Goal: Task Accomplishment & Management: Manage account settings

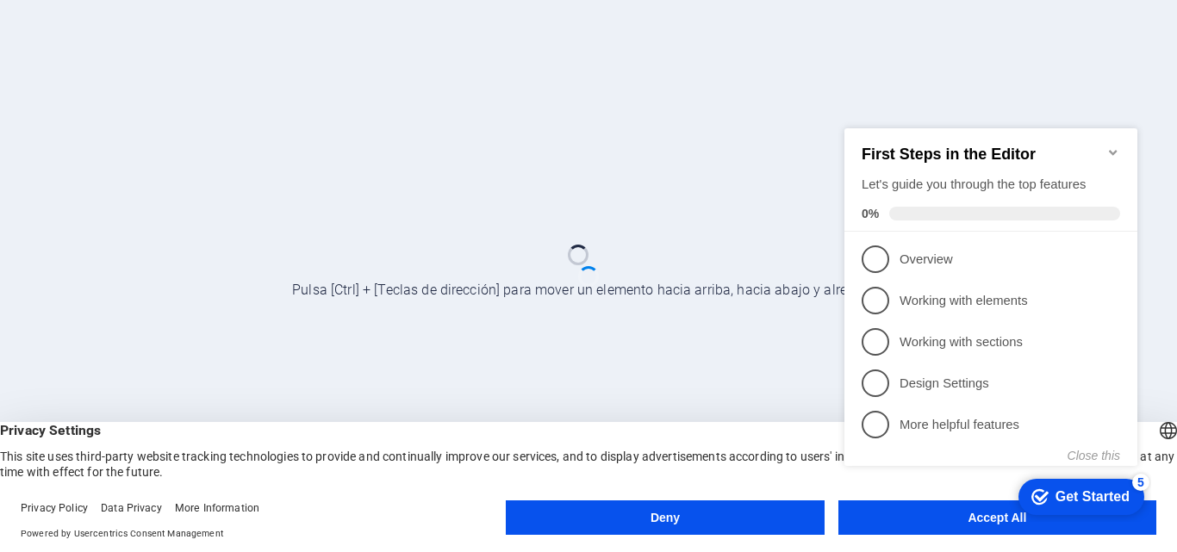
click at [1115, 146] on icon "Minimize checklist" at bounding box center [1113, 153] width 14 height 14
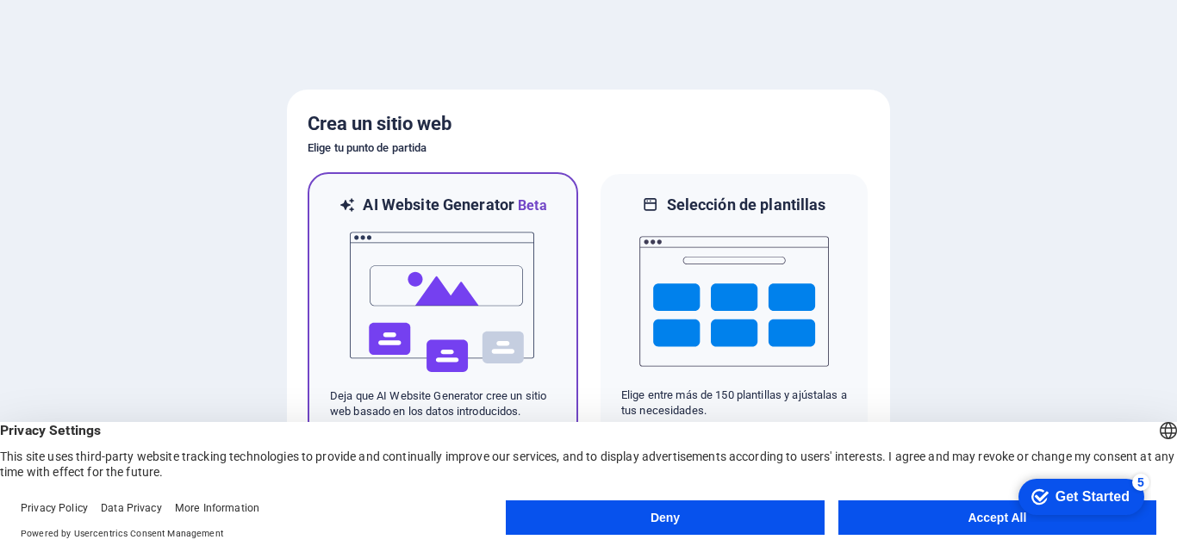
click at [430, 205] on h6 "AI Website Generator Beta" at bounding box center [454, 206] width 183 height 22
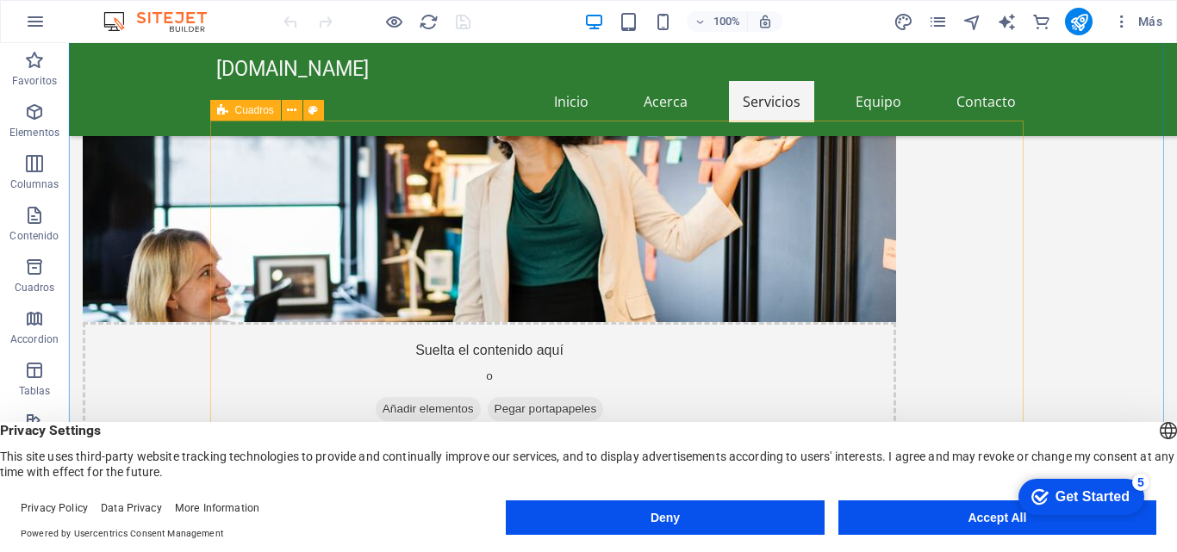
scroll to position [948, 0]
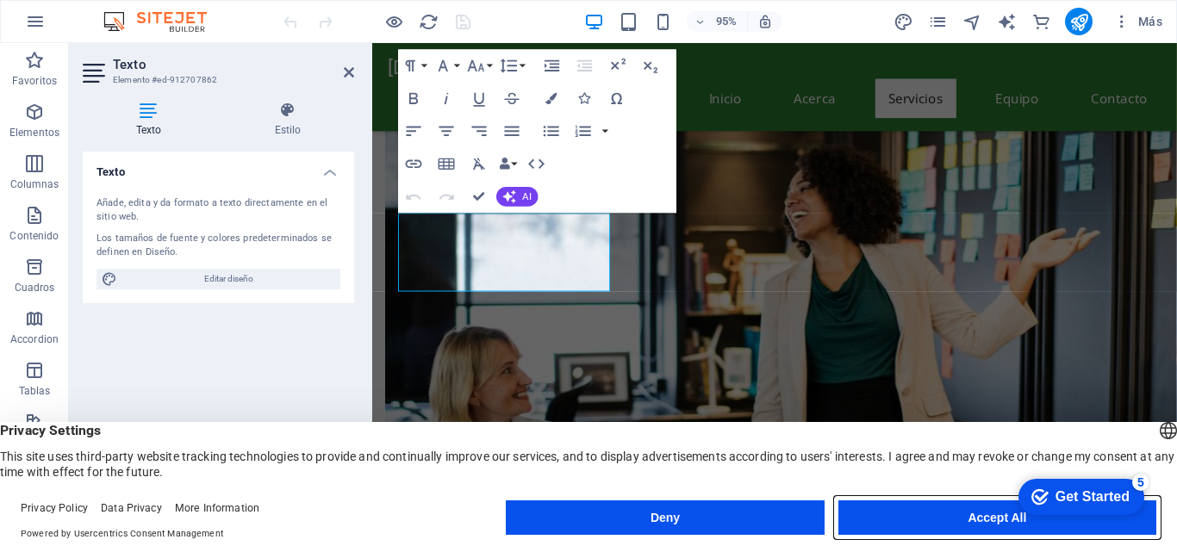
click at [0, 0] on button "Accept All" at bounding box center [0, 0] width 0 height 0
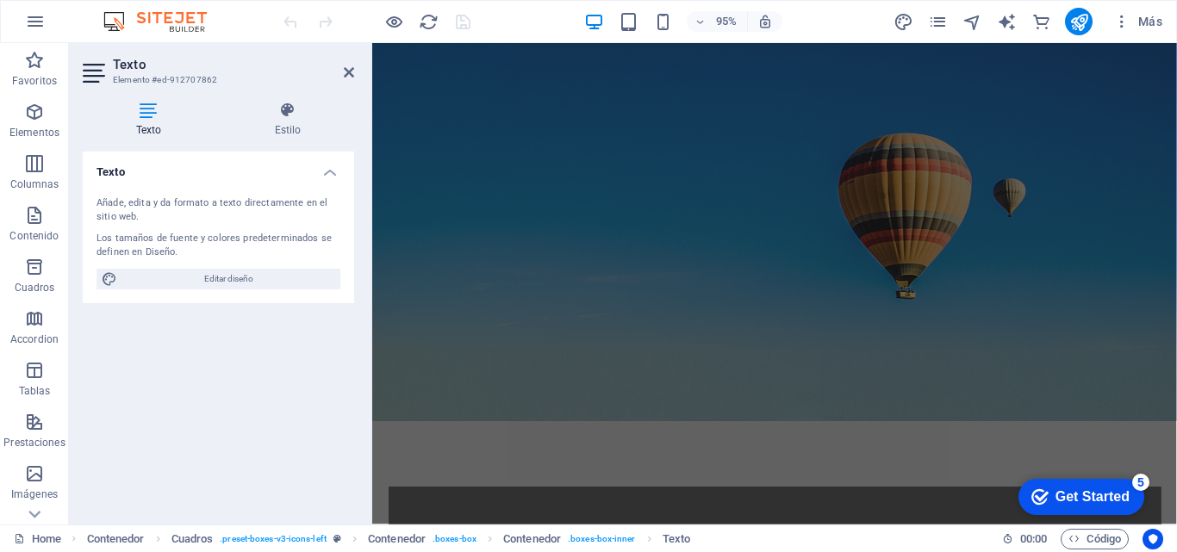
scroll to position [0, 0]
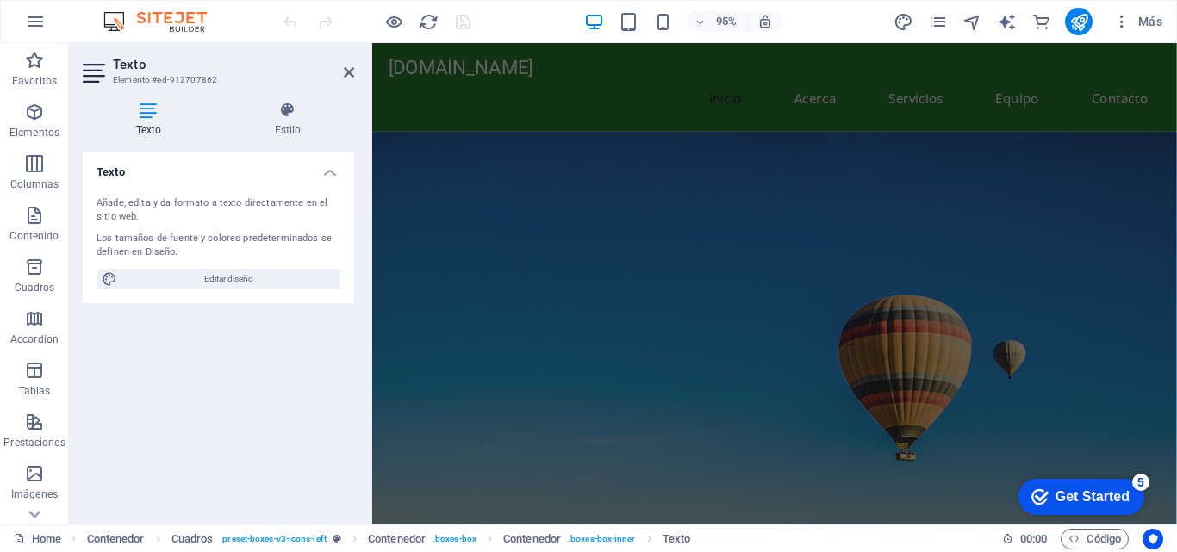
click at [1055, 503] on div "Get Started" at bounding box center [1092, 497] width 74 height 16
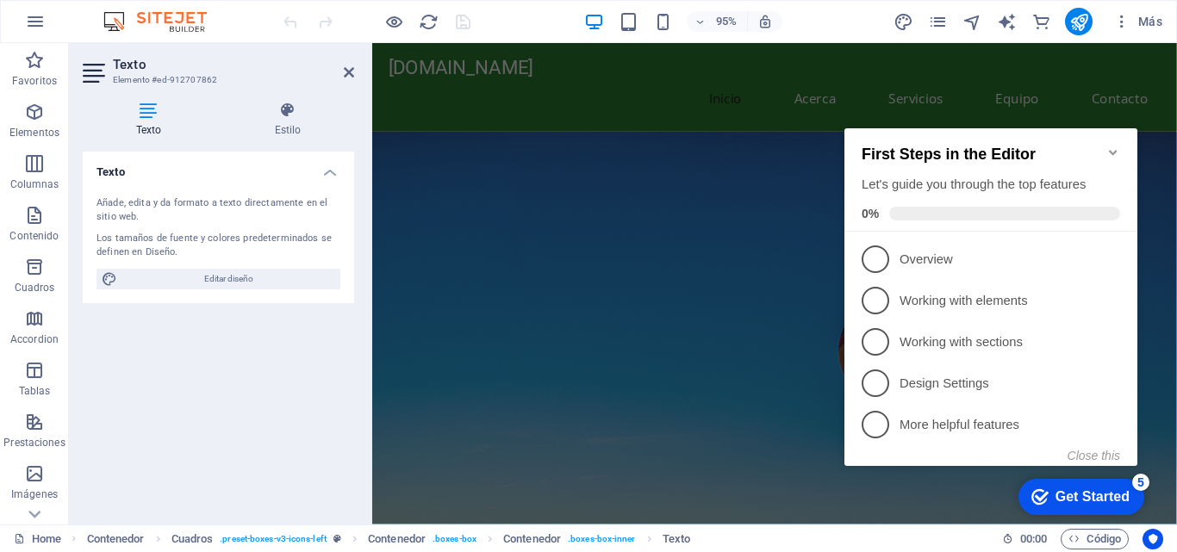
click at [1109, 146] on icon "Minimize checklist" at bounding box center [1113, 153] width 14 height 14
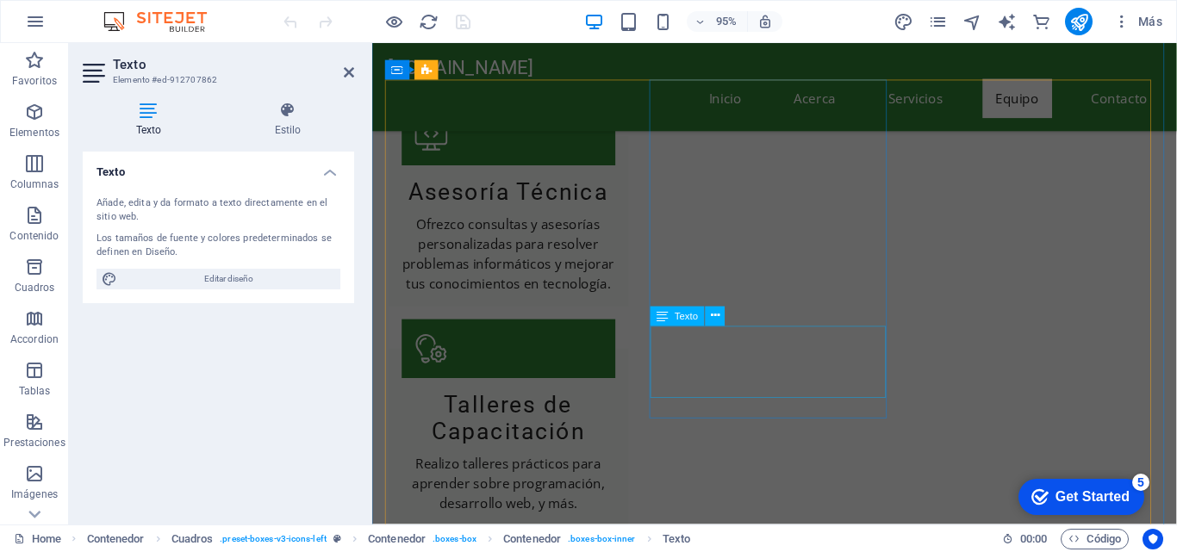
scroll to position [1632, 0]
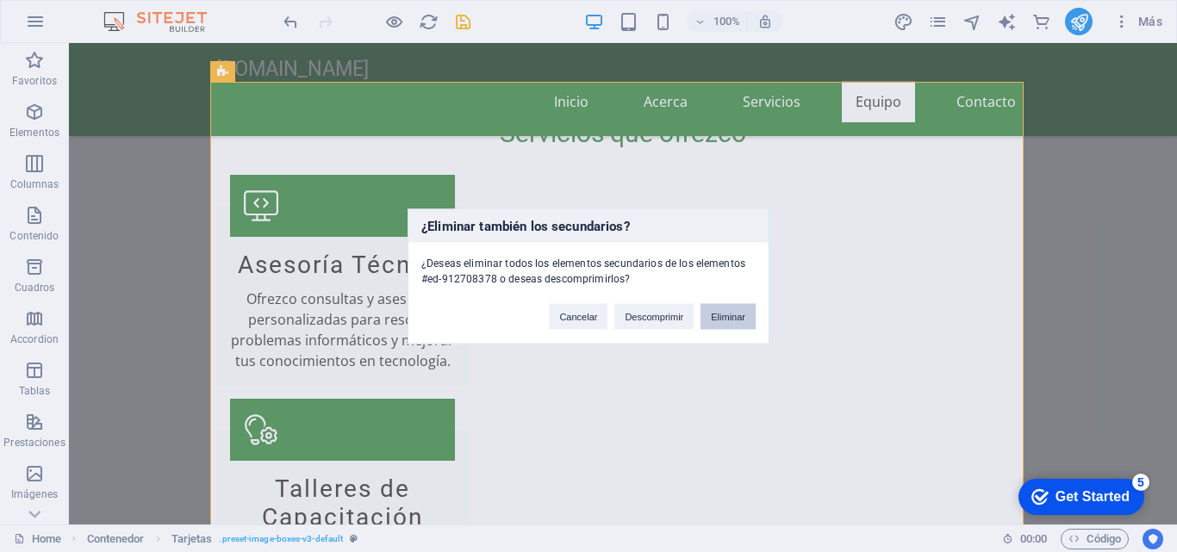
click at [727, 320] on button "Eliminar" at bounding box center [727, 316] width 55 height 26
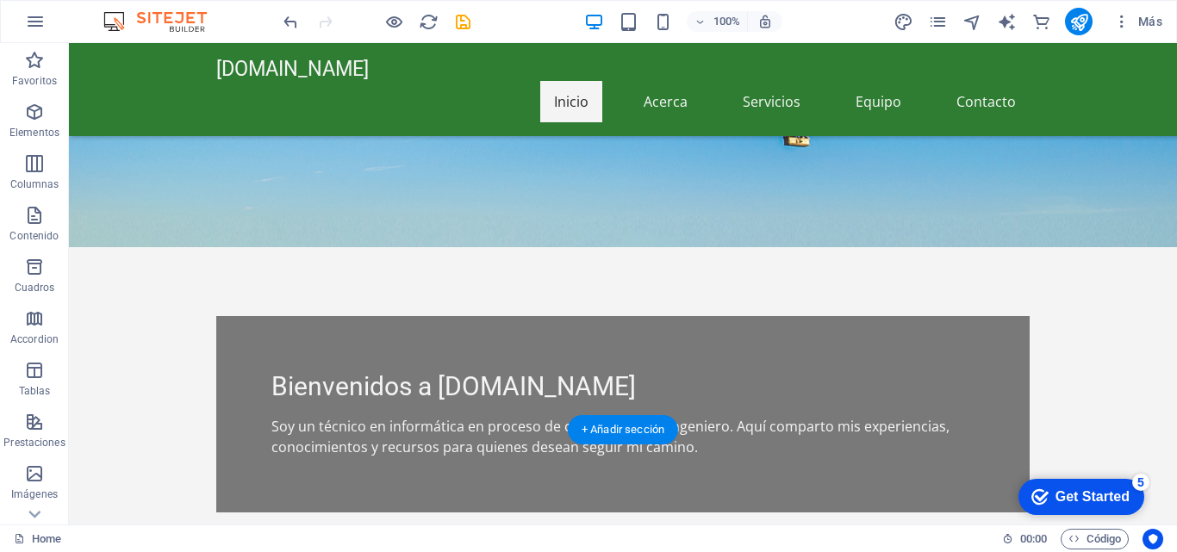
scroll to position [0, 0]
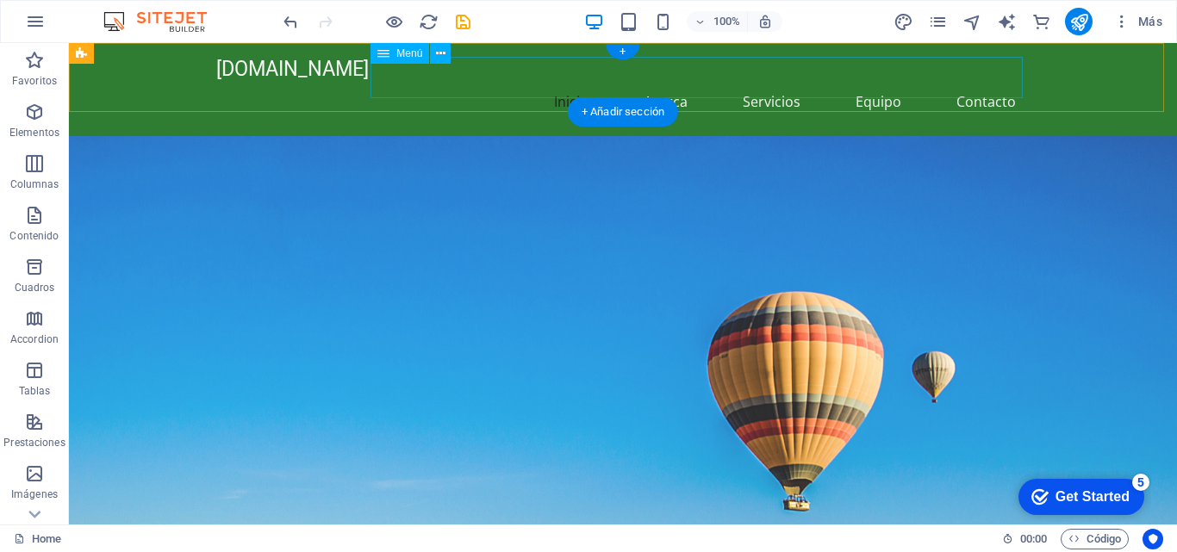
click at [980, 86] on nav "Inicio Acerca Servicios Equipo Contacto" at bounding box center [622, 101] width 813 height 41
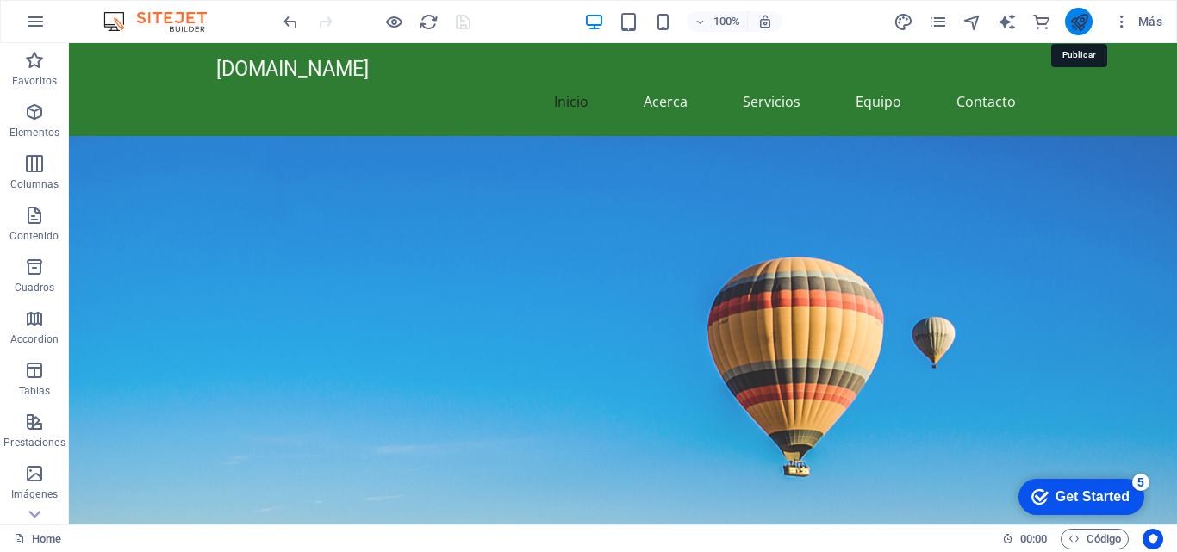
click at [1084, 26] on icon "publish" at bounding box center [1079, 22] width 20 height 20
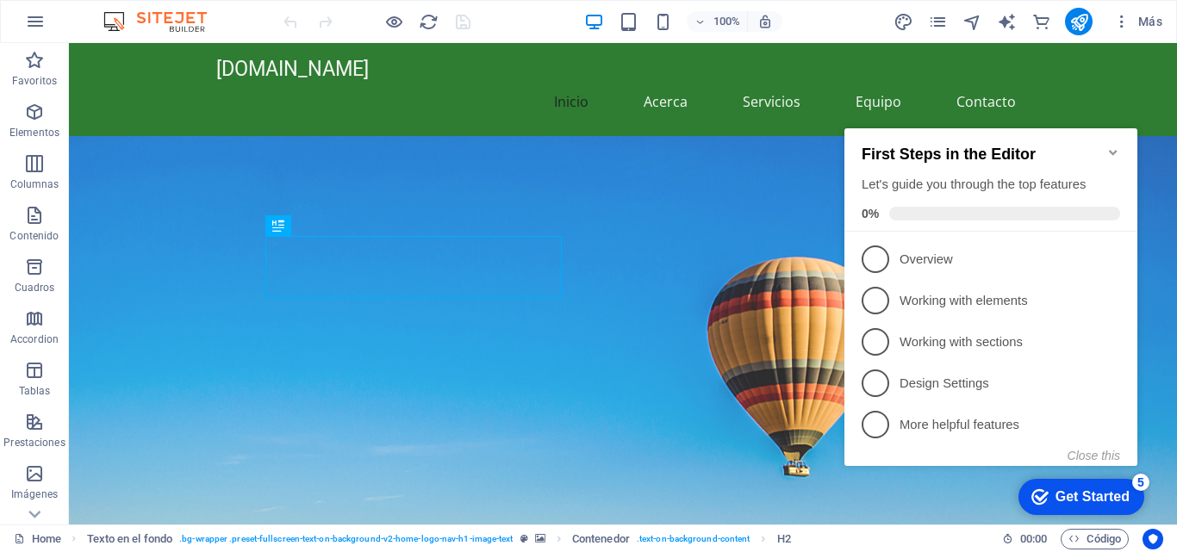
click at [1109, 146] on icon "Minimize checklist" at bounding box center [1113, 153] width 14 height 14
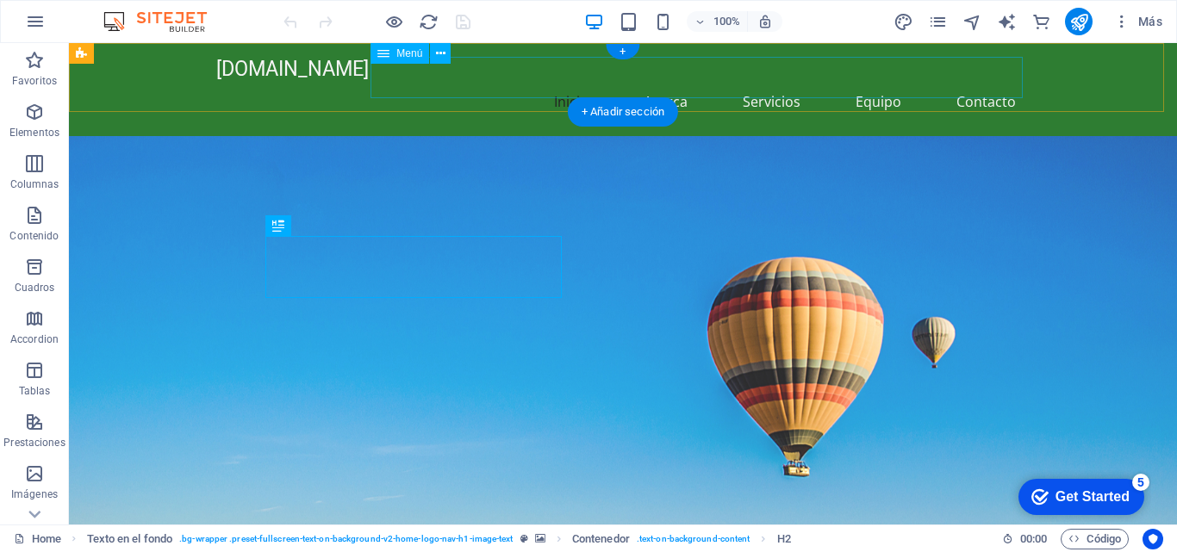
click at [666, 81] on nav "Inicio Acerca Servicios Equipo Contacto" at bounding box center [622, 101] width 813 height 41
click at [765, 81] on nav "Inicio Acerca Servicios Equipo Contacto" at bounding box center [622, 101] width 813 height 41
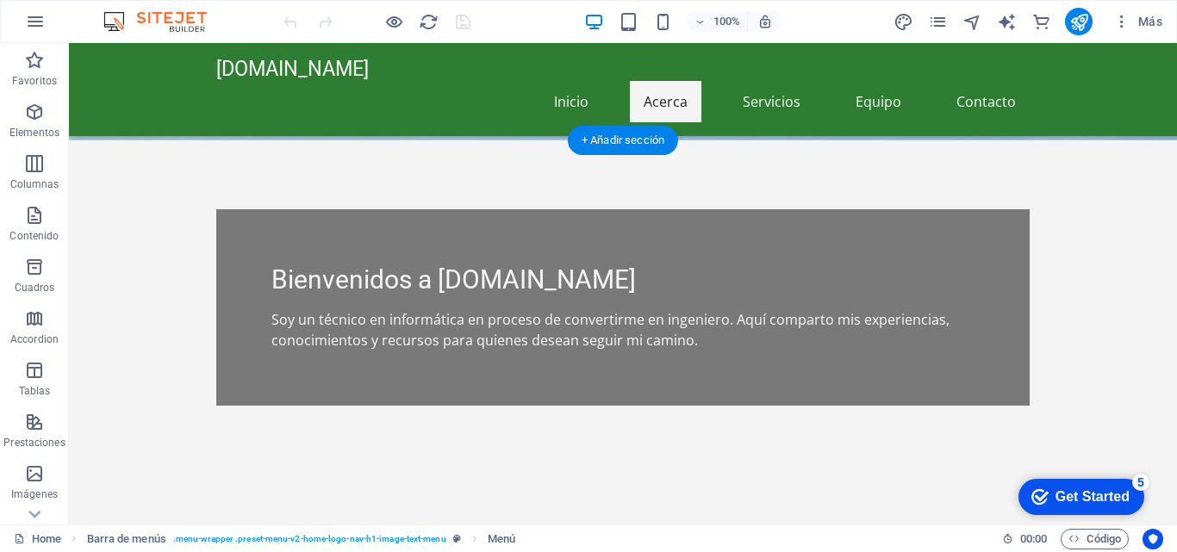
scroll to position [431, 0]
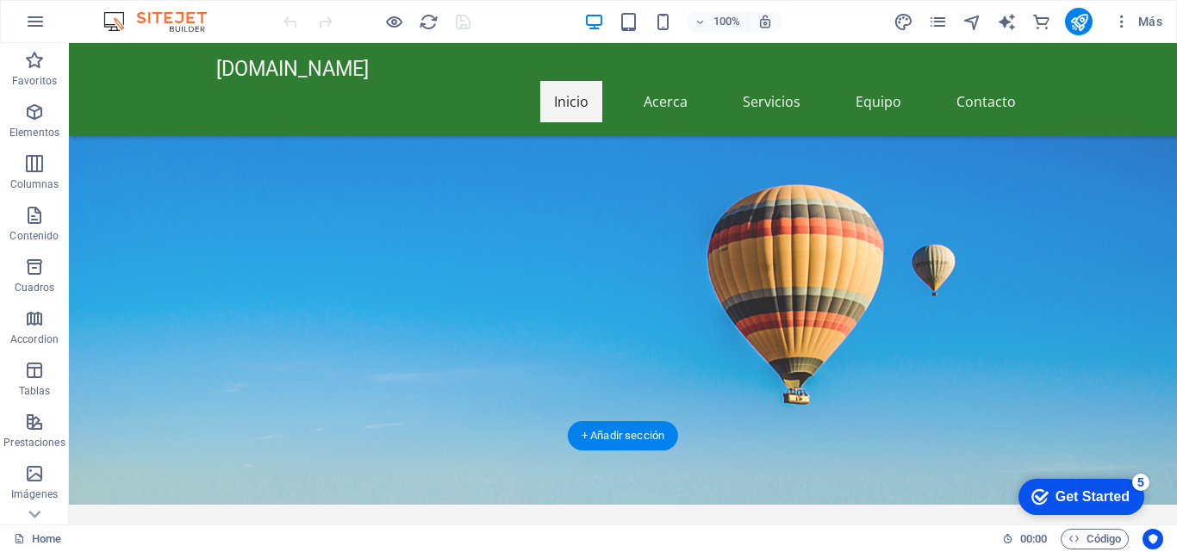
scroll to position [77, 0]
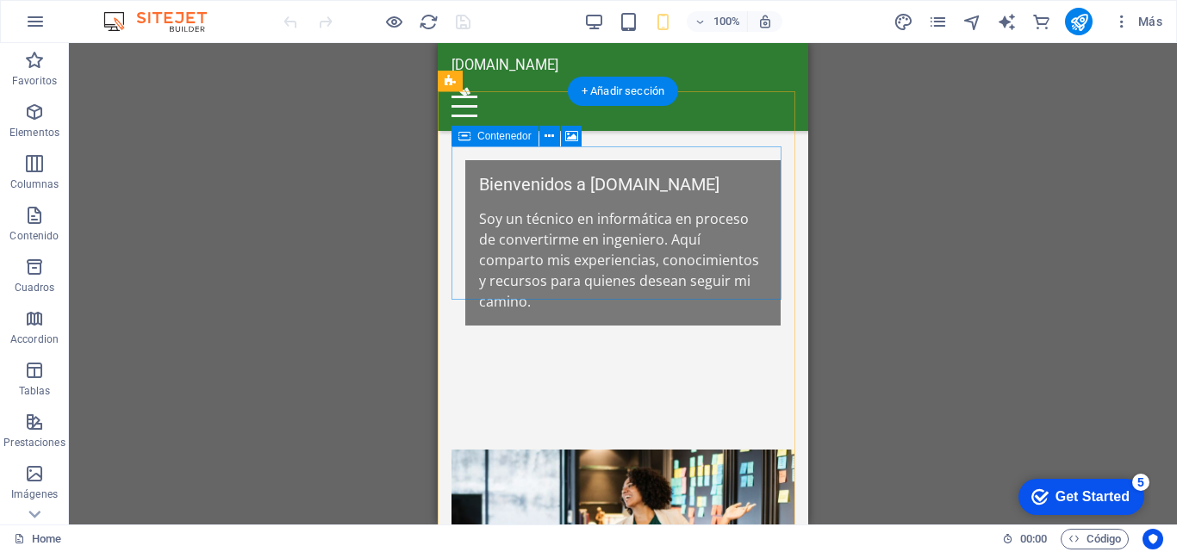
scroll to position [258, 0]
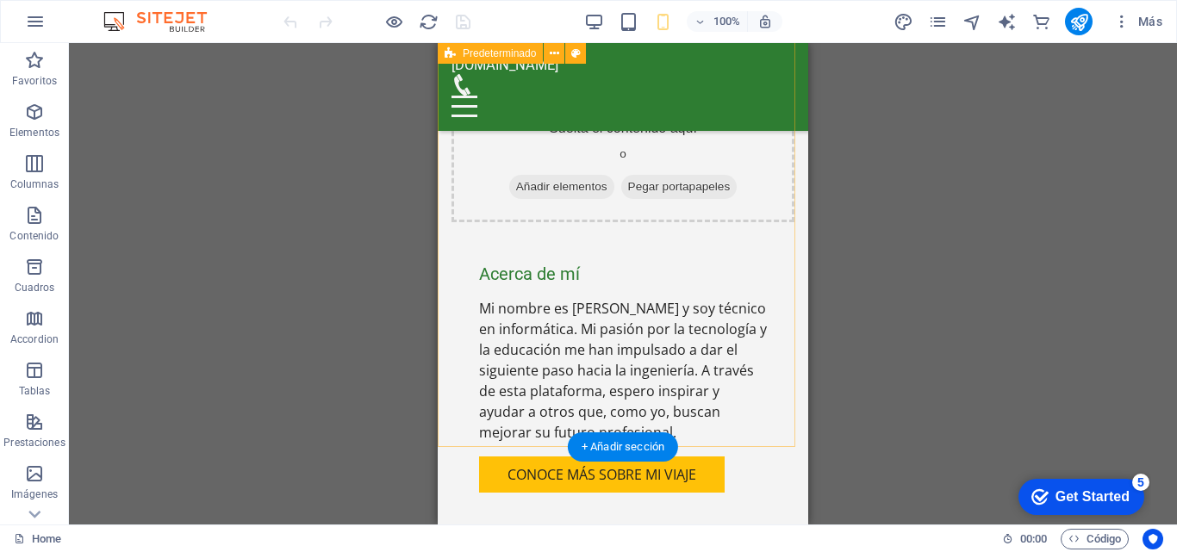
scroll to position [517, 0]
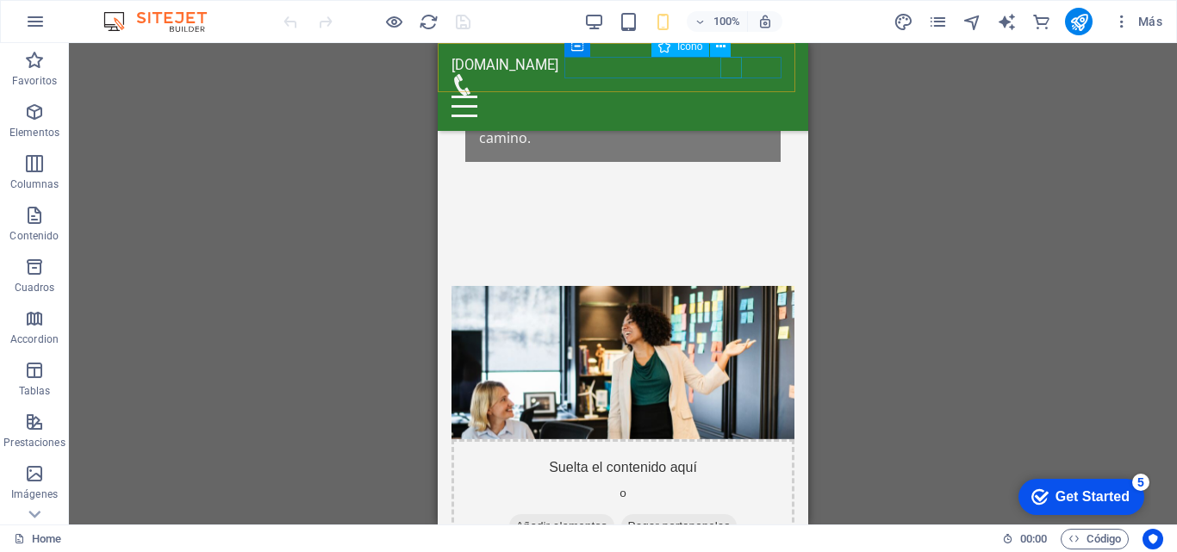
click at [727, 74] on figure at bounding box center [615, 85] width 329 height 22
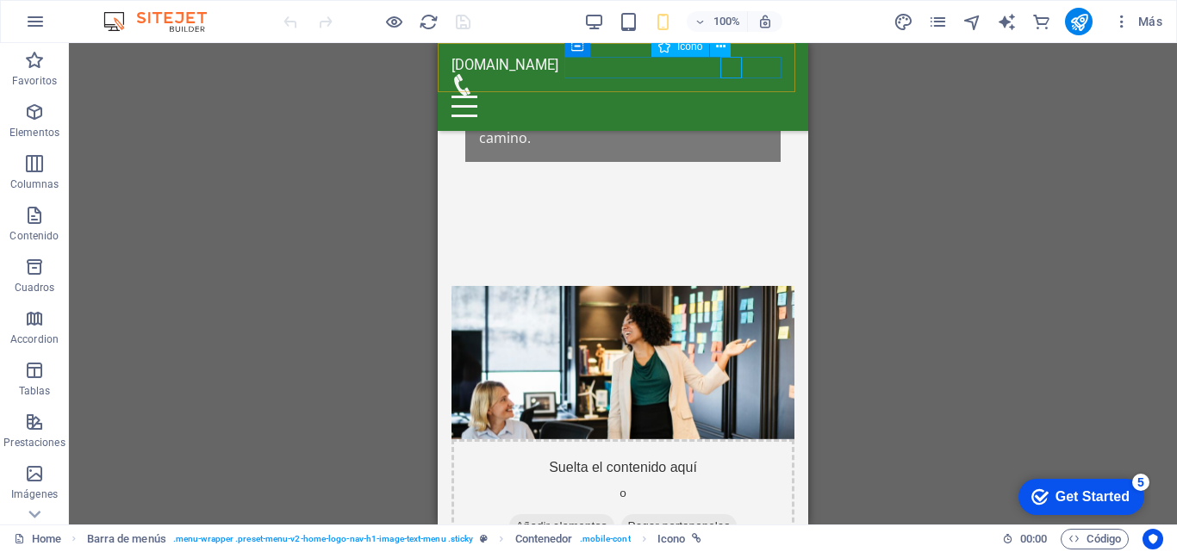
click at [730, 75] on figure at bounding box center [615, 85] width 329 height 22
click at [769, 96] on div at bounding box center [622, 107] width 343 height 22
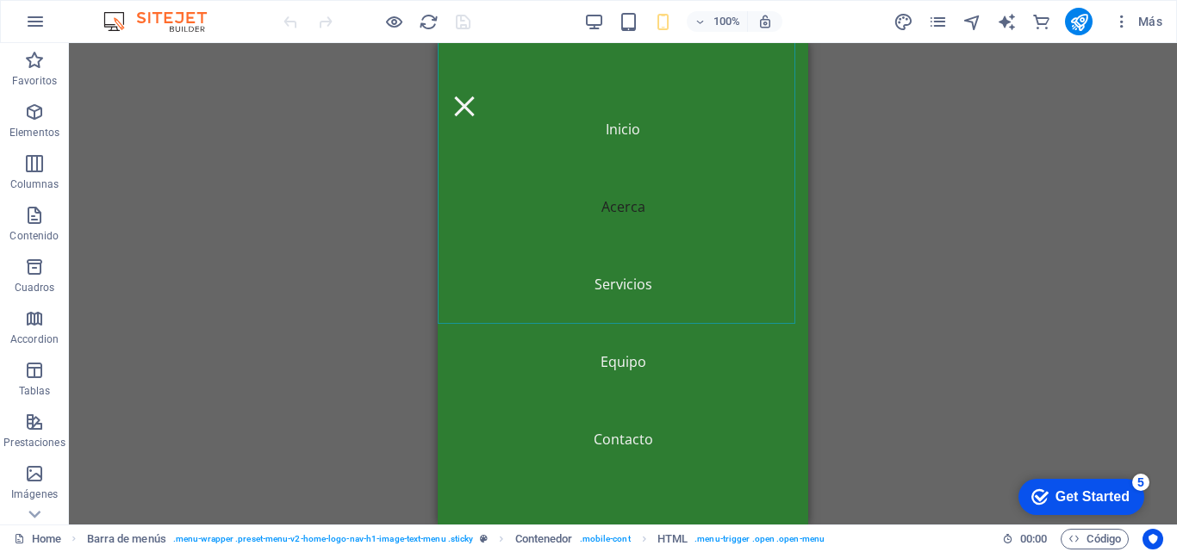
scroll to position [775, 0]
click at [632, 438] on nav "Inicio Acerca Servicios Equipo Contacto" at bounding box center [623, 284] width 370 height 482
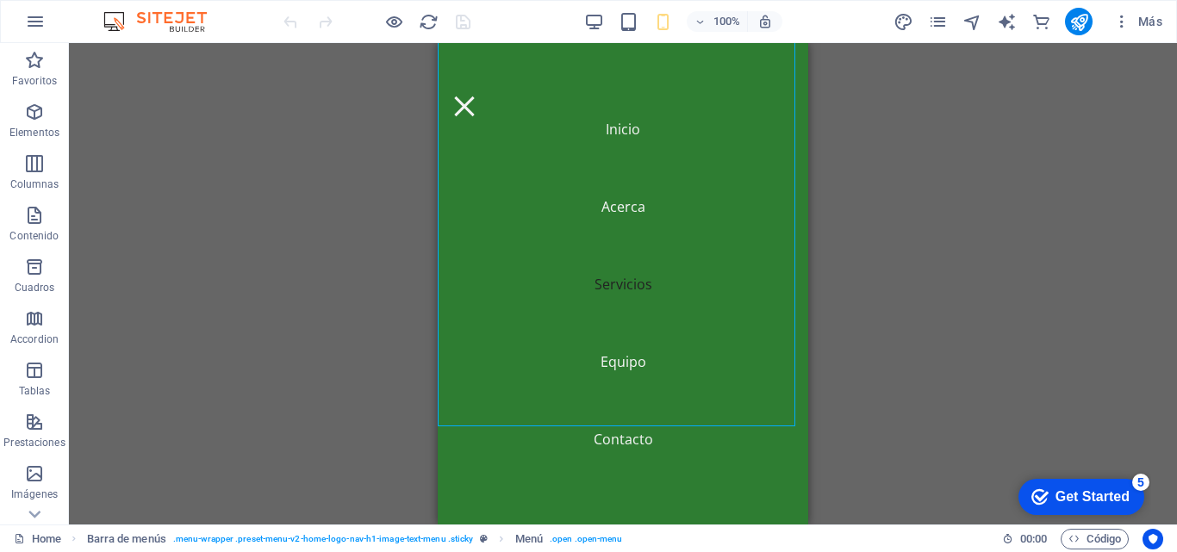
scroll to position [1034, 0]
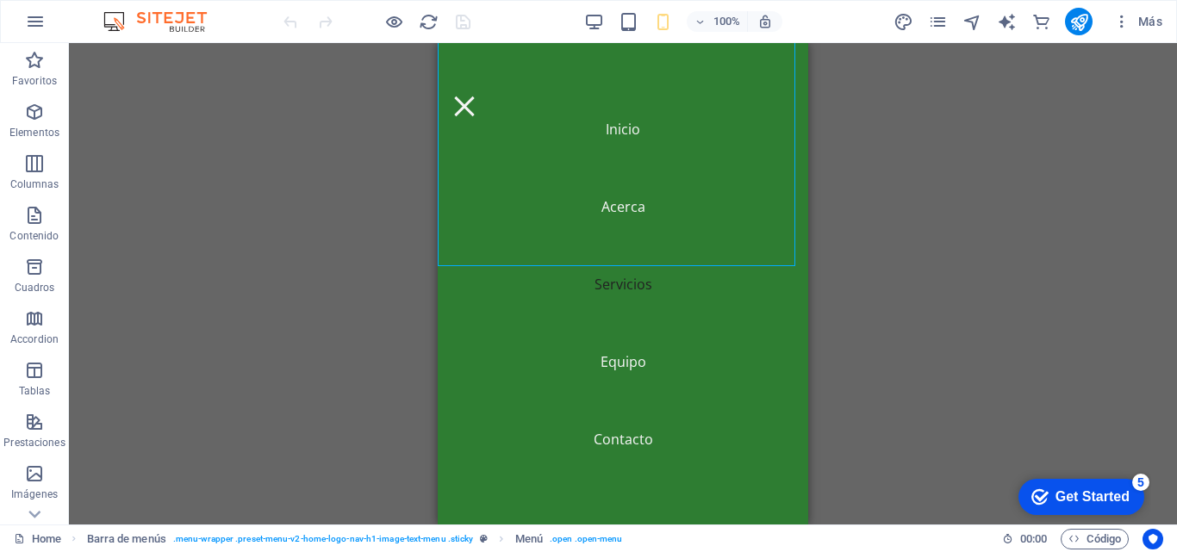
click at [612, 436] on nav "Inicio Acerca Servicios Equipo Contacto" at bounding box center [623, 284] width 370 height 482
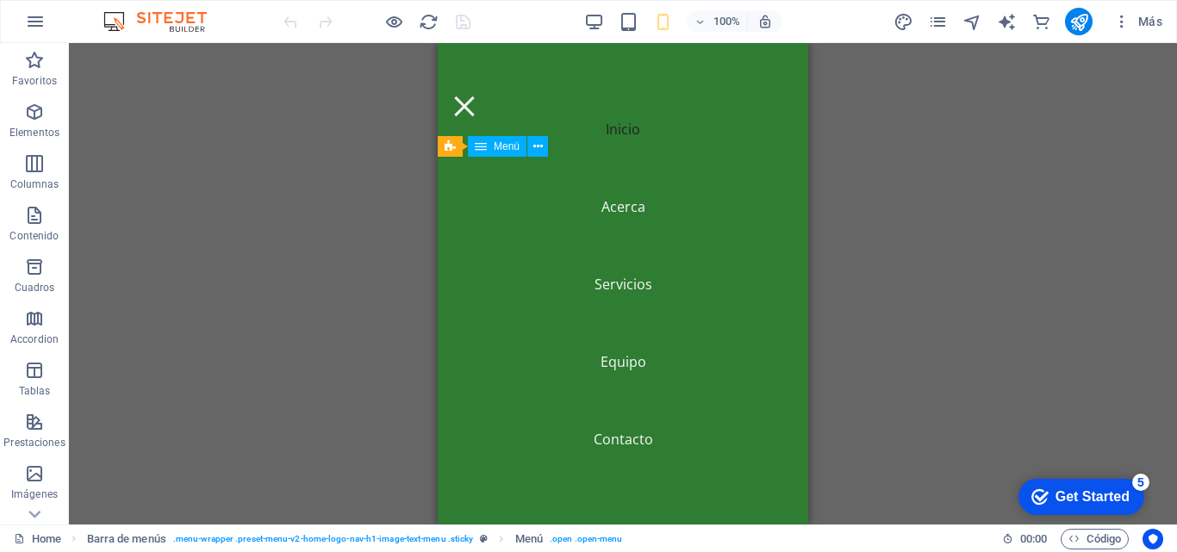
scroll to position [0, 0]
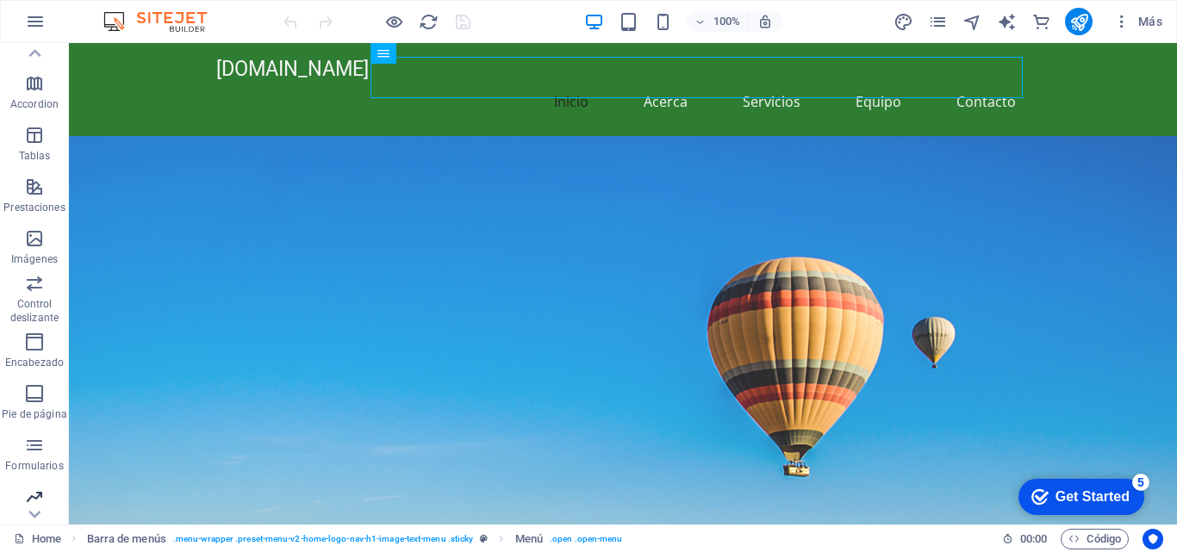
scroll to position [258, 0]
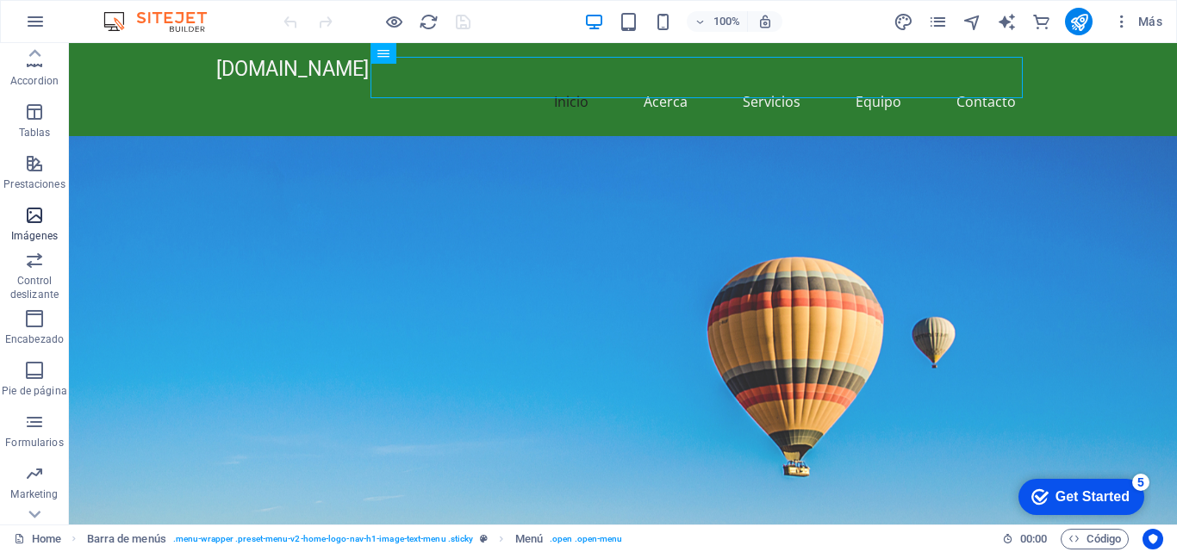
click at [29, 214] on icon "button" at bounding box center [34, 215] width 21 height 21
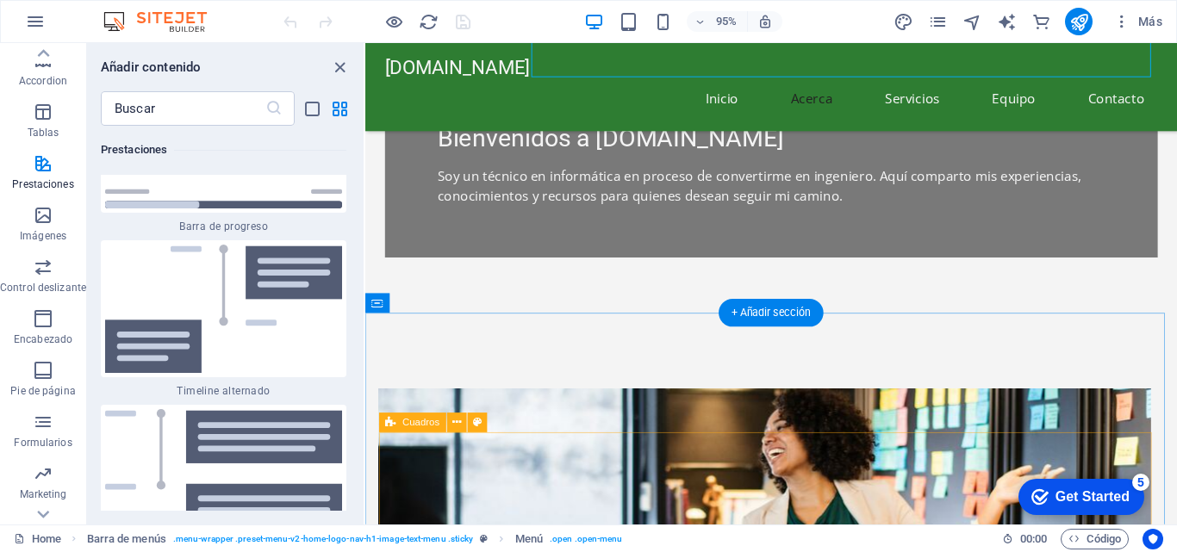
scroll to position [603, 0]
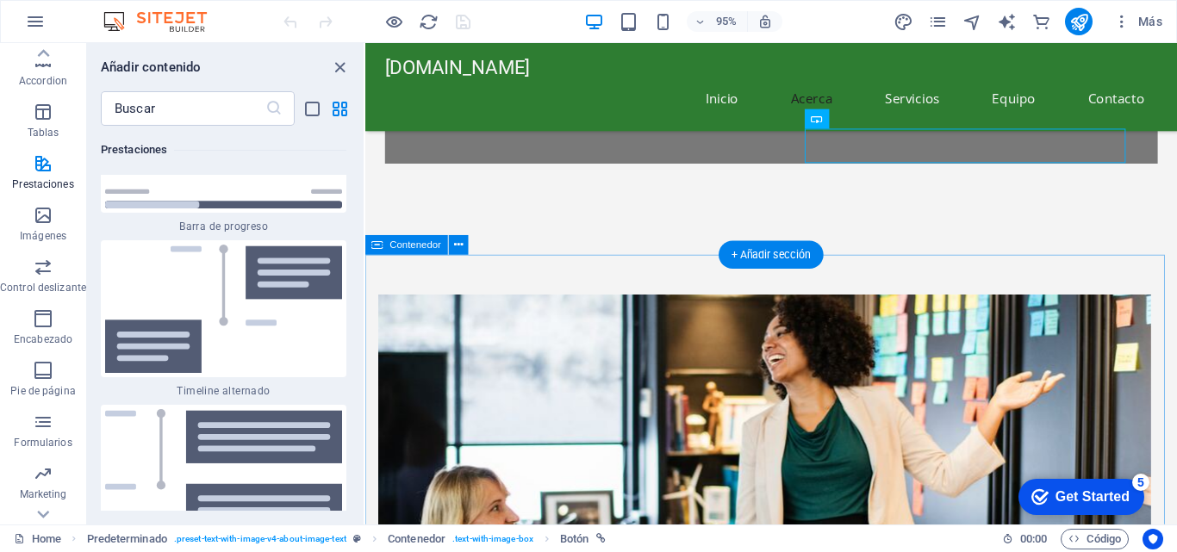
scroll to position [689, 0]
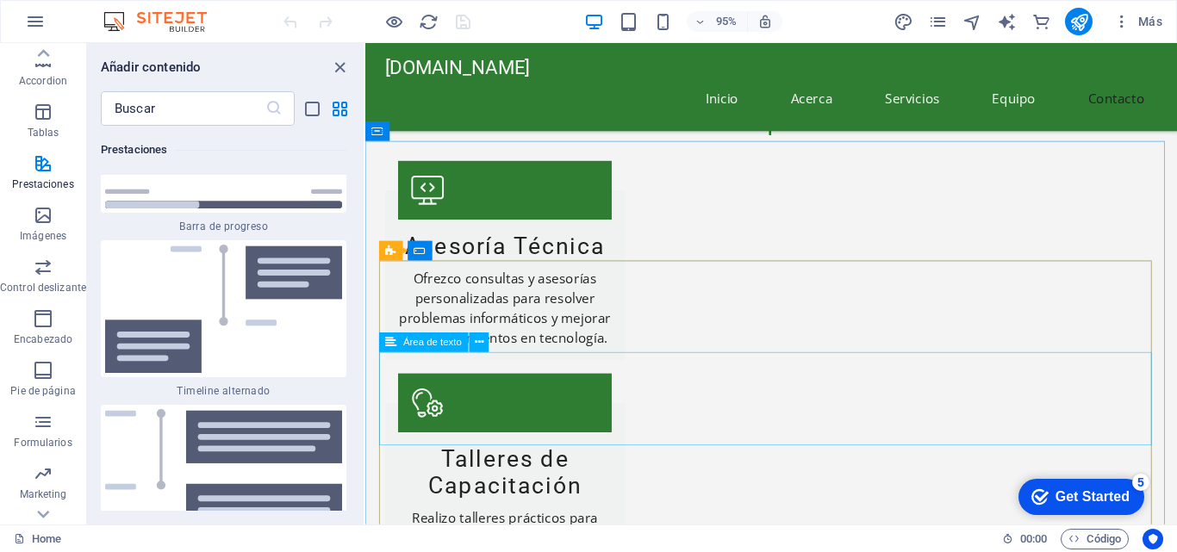
scroll to position [1637, 0]
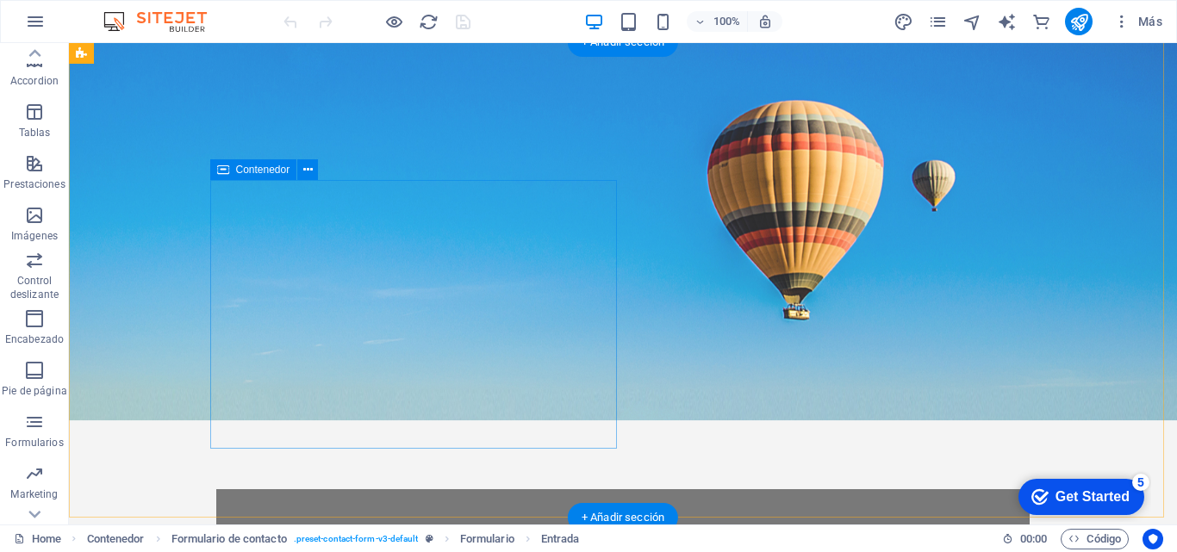
scroll to position [0, 0]
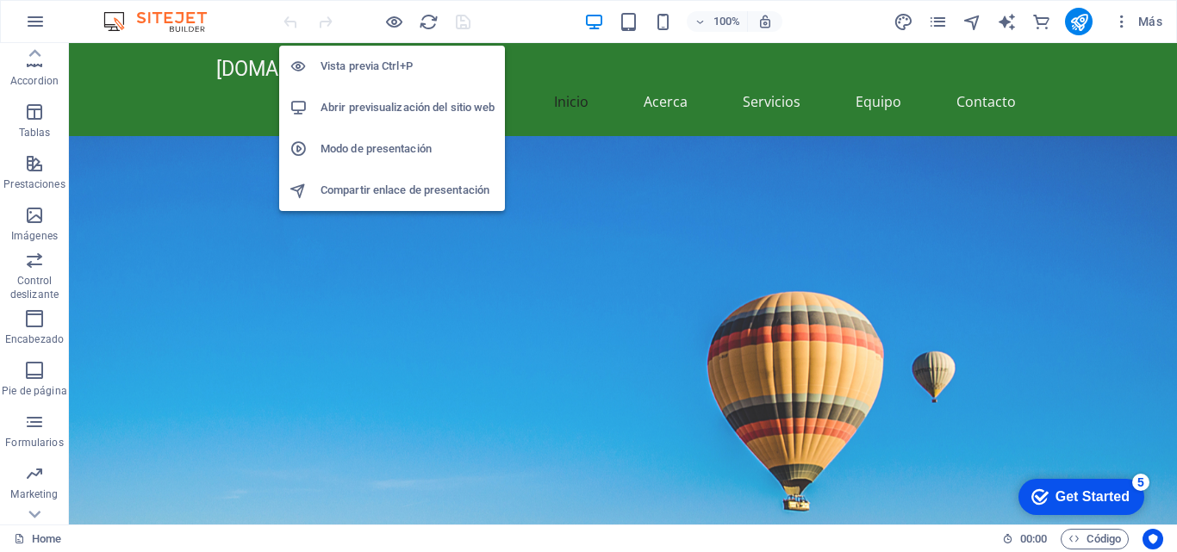
click at [399, 66] on h6 "Vista previa Ctrl+P" at bounding box center [407, 66] width 174 height 21
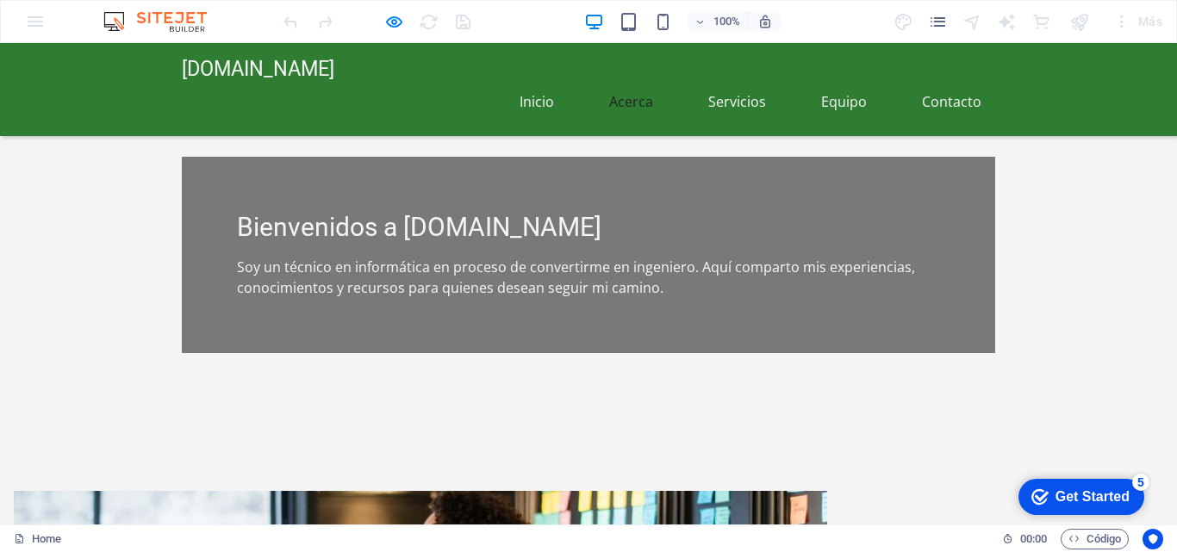
scroll to position [507, 0]
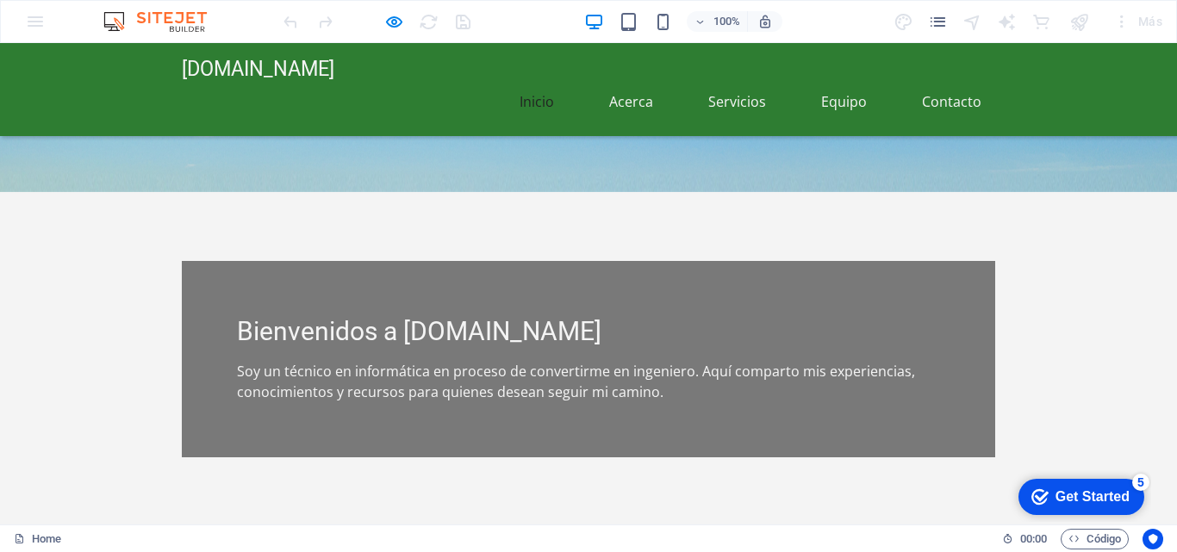
scroll to position [163, 0]
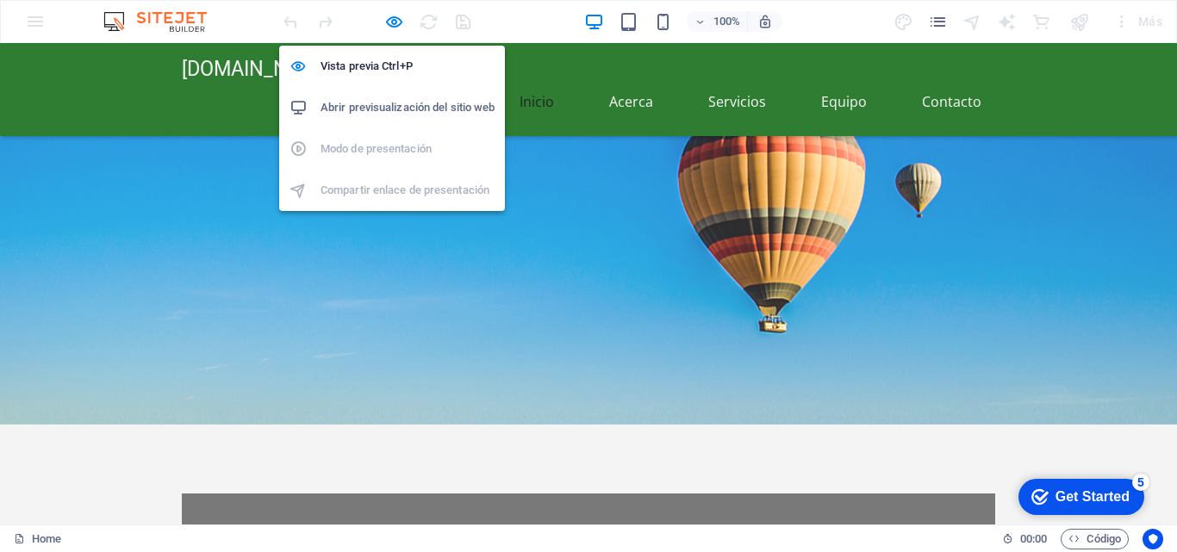
click at [379, 105] on h6 "Abrir previsualización del sitio web" at bounding box center [407, 107] width 174 height 21
